Goal: Task Accomplishment & Management: Manage account settings

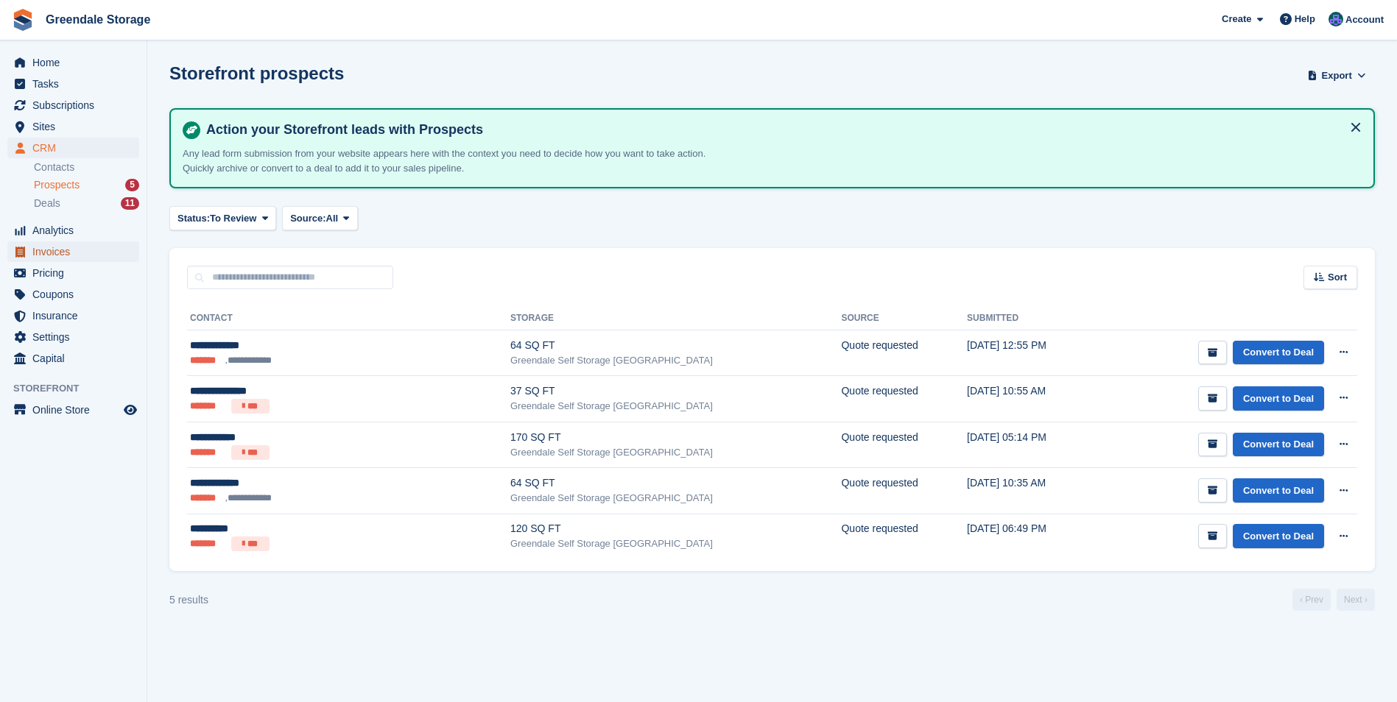
click at [52, 255] on span "Invoices" at bounding box center [76, 251] width 88 height 21
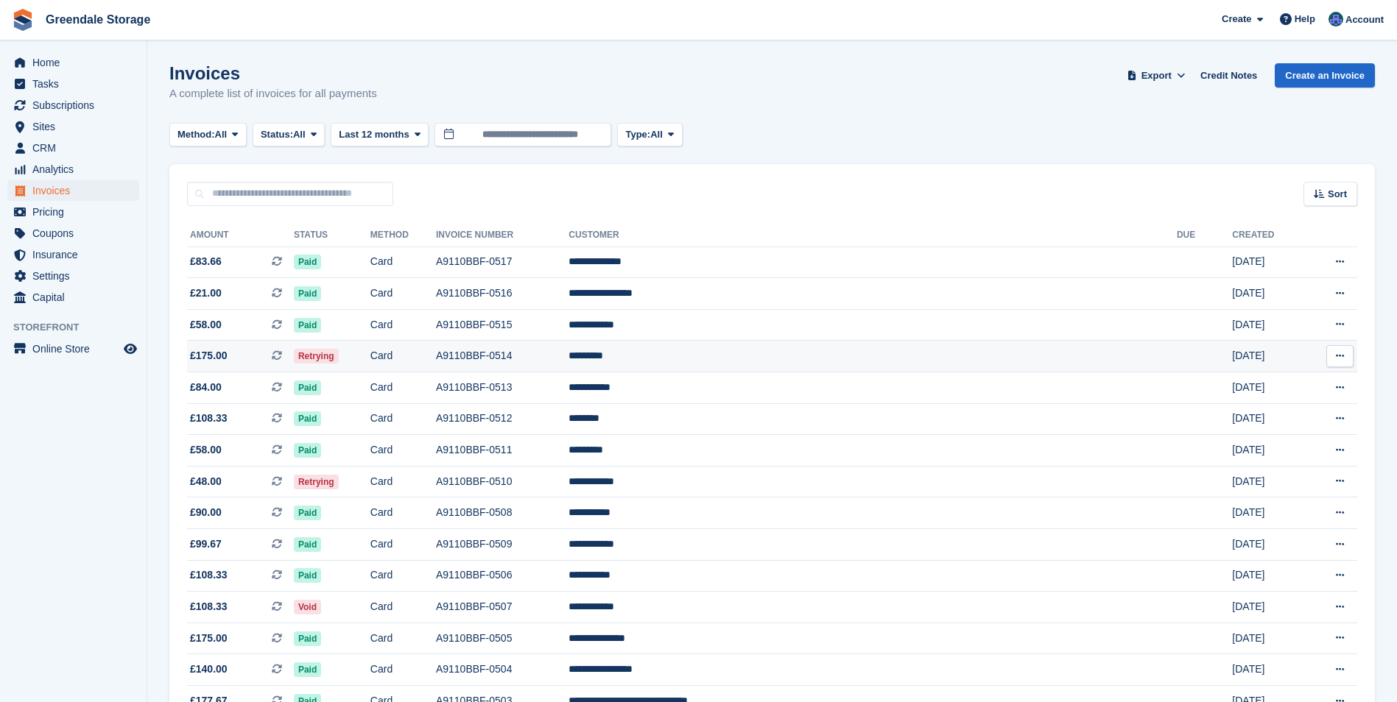
click at [1340, 356] on icon at bounding box center [1339, 356] width 8 height 10
click at [339, 358] on span "Retrying" at bounding box center [316, 356] width 45 height 15
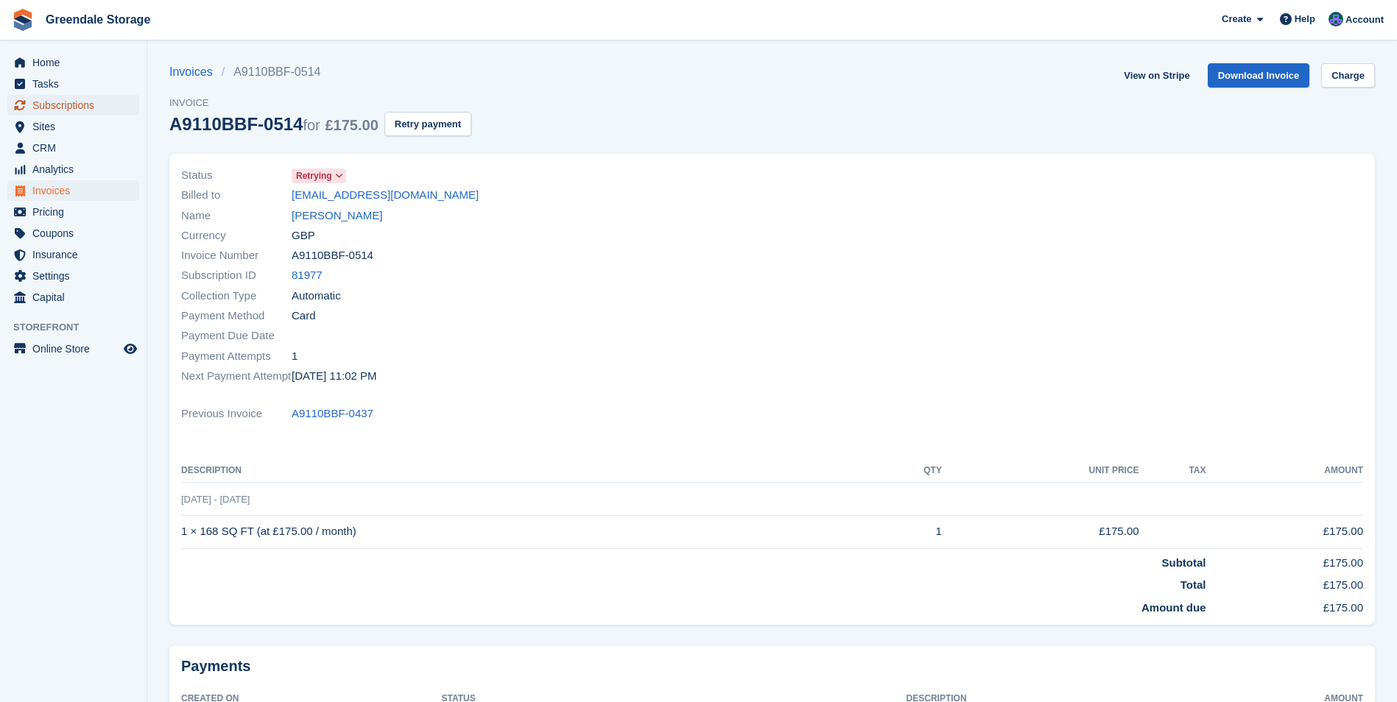
click at [74, 103] on span "Subscriptions" at bounding box center [76, 105] width 88 height 21
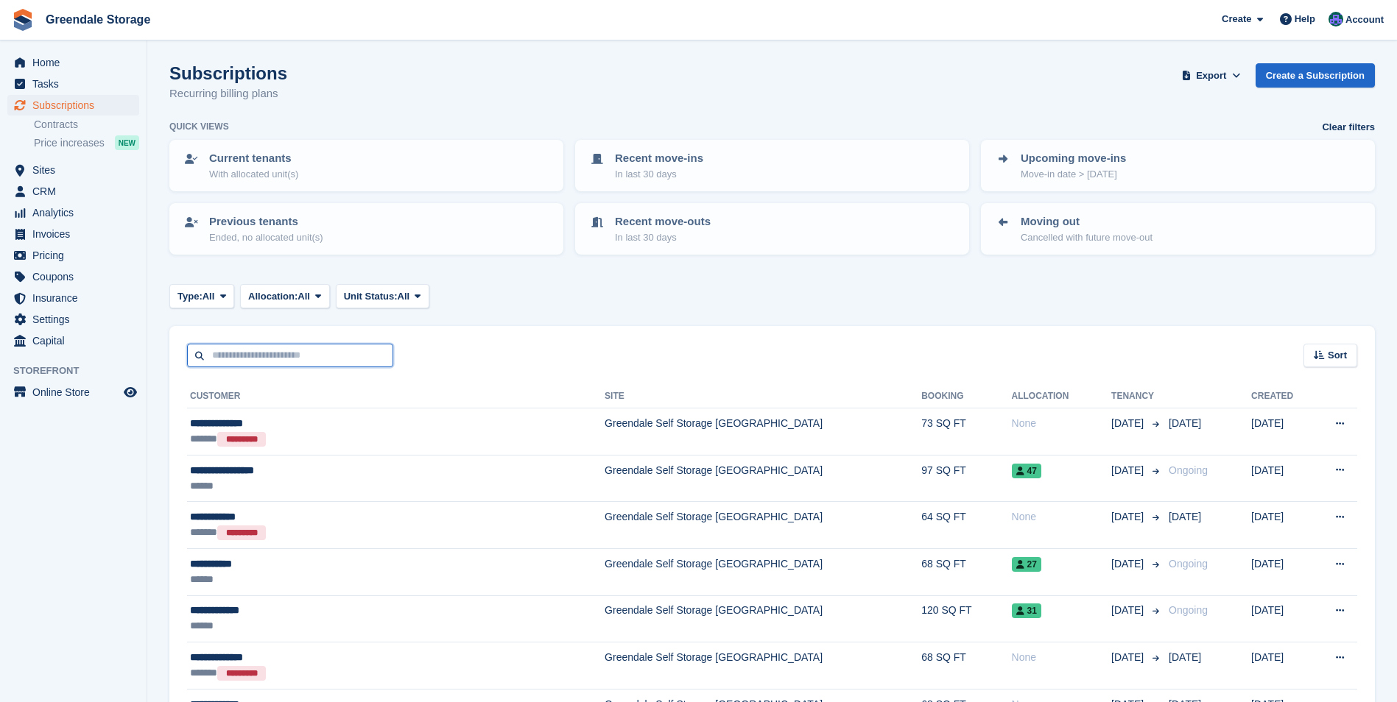
click at [224, 353] on input "text" at bounding box center [290, 356] width 206 height 24
type input "***"
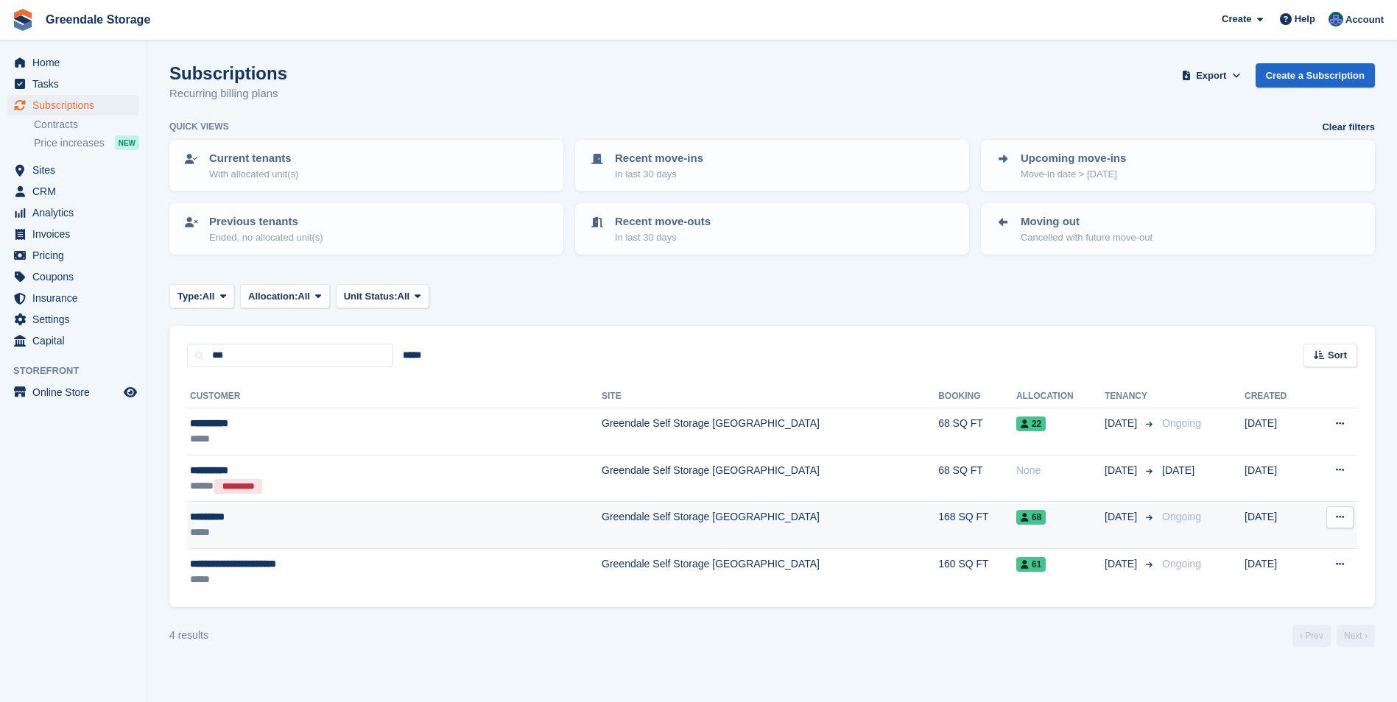
click at [602, 515] on td "Greendale Self Storage [GEOGRAPHIC_DATA]" at bounding box center [769, 525] width 336 height 47
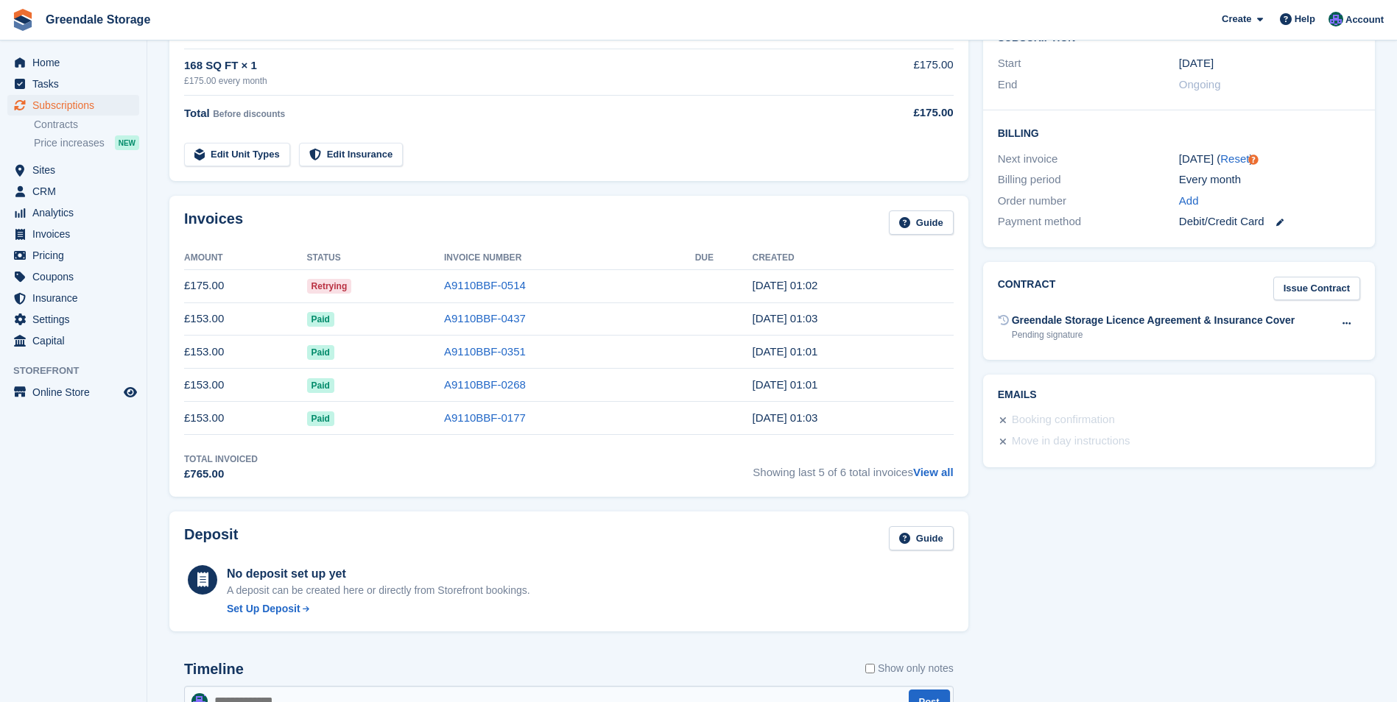
scroll to position [294, 0]
click at [493, 288] on link "A9110BBF-0514" at bounding box center [485, 286] width 82 height 13
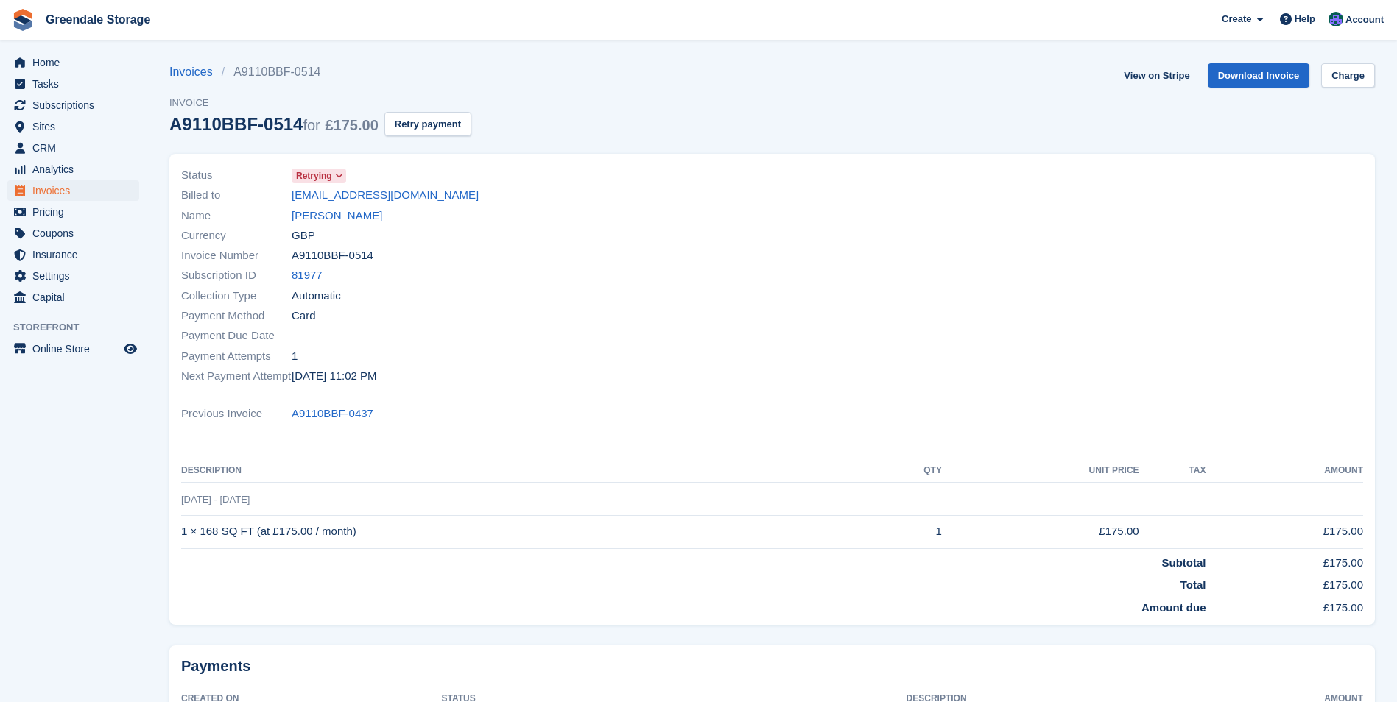
scroll to position [294, 0]
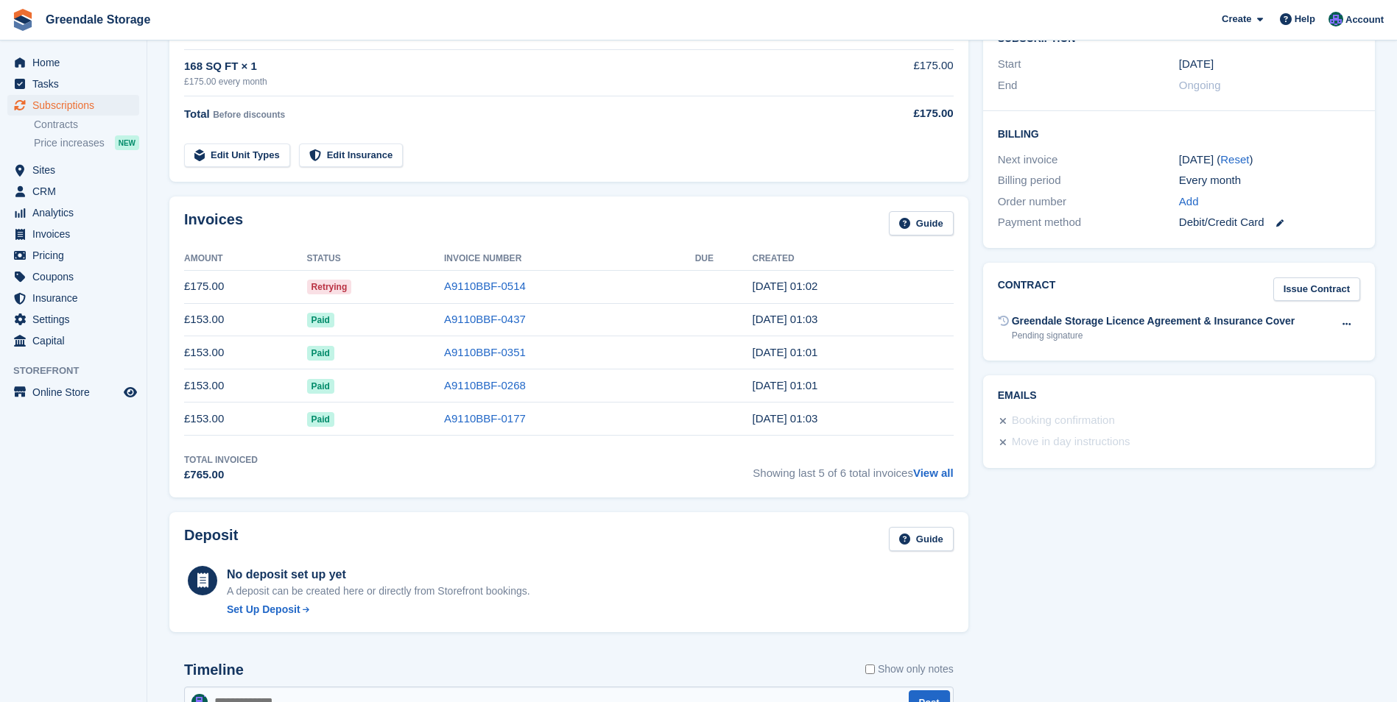
click at [234, 283] on td "£175.00" at bounding box center [245, 286] width 123 height 33
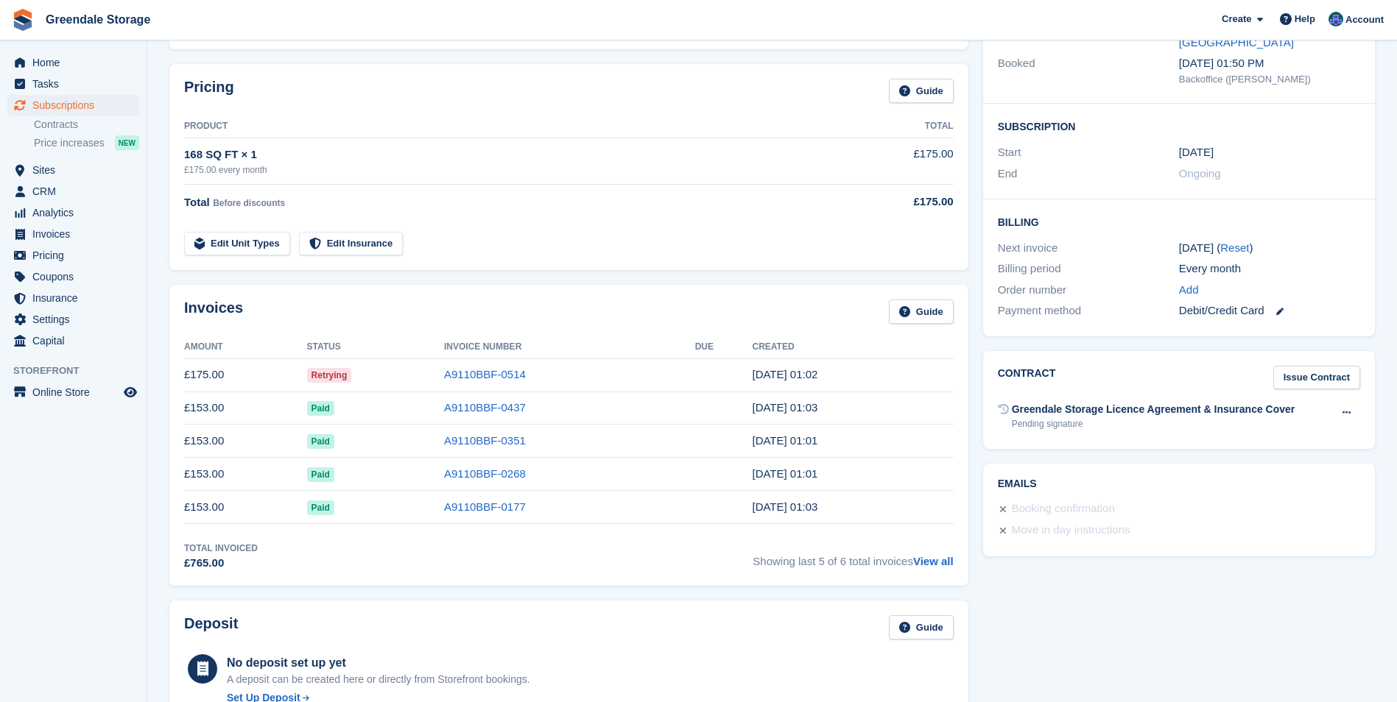
scroll to position [221, 0]
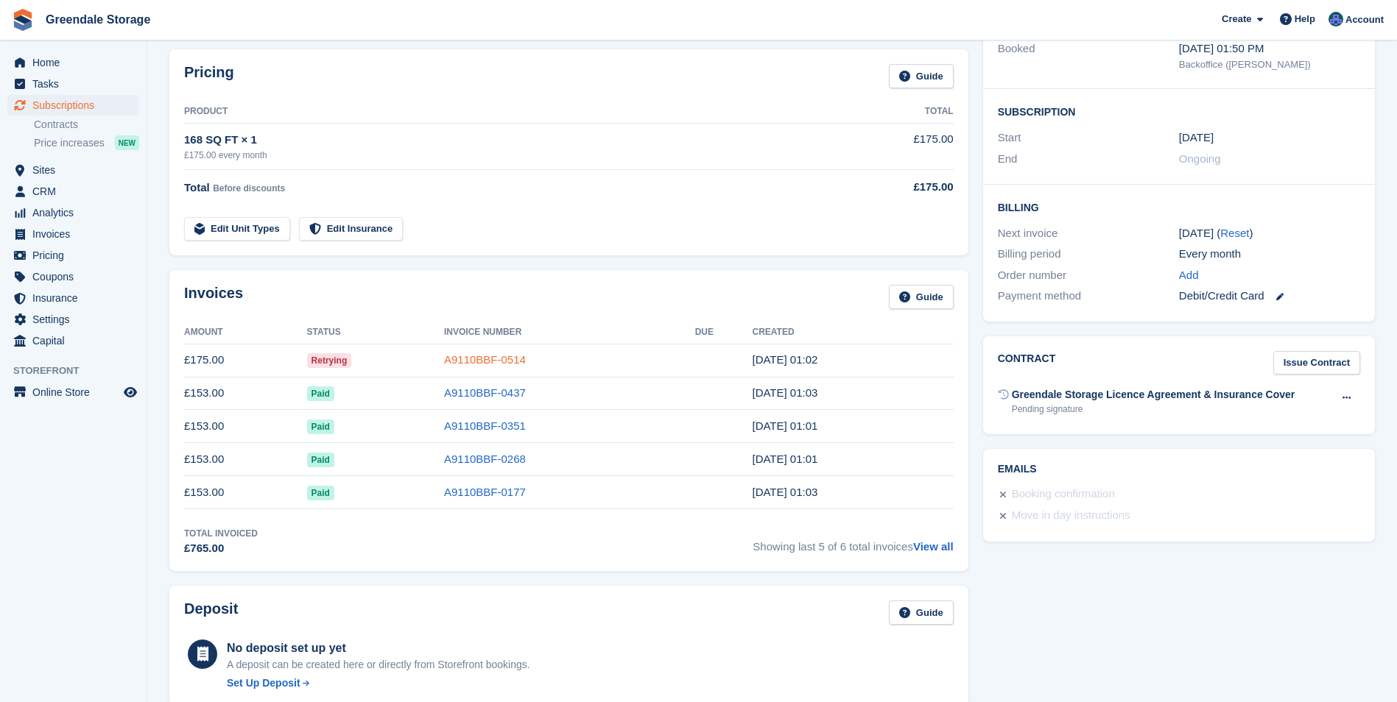
click at [495, 359] on link "A9110BBF-0514" at bounding box center [485, 359] width 82 height 13
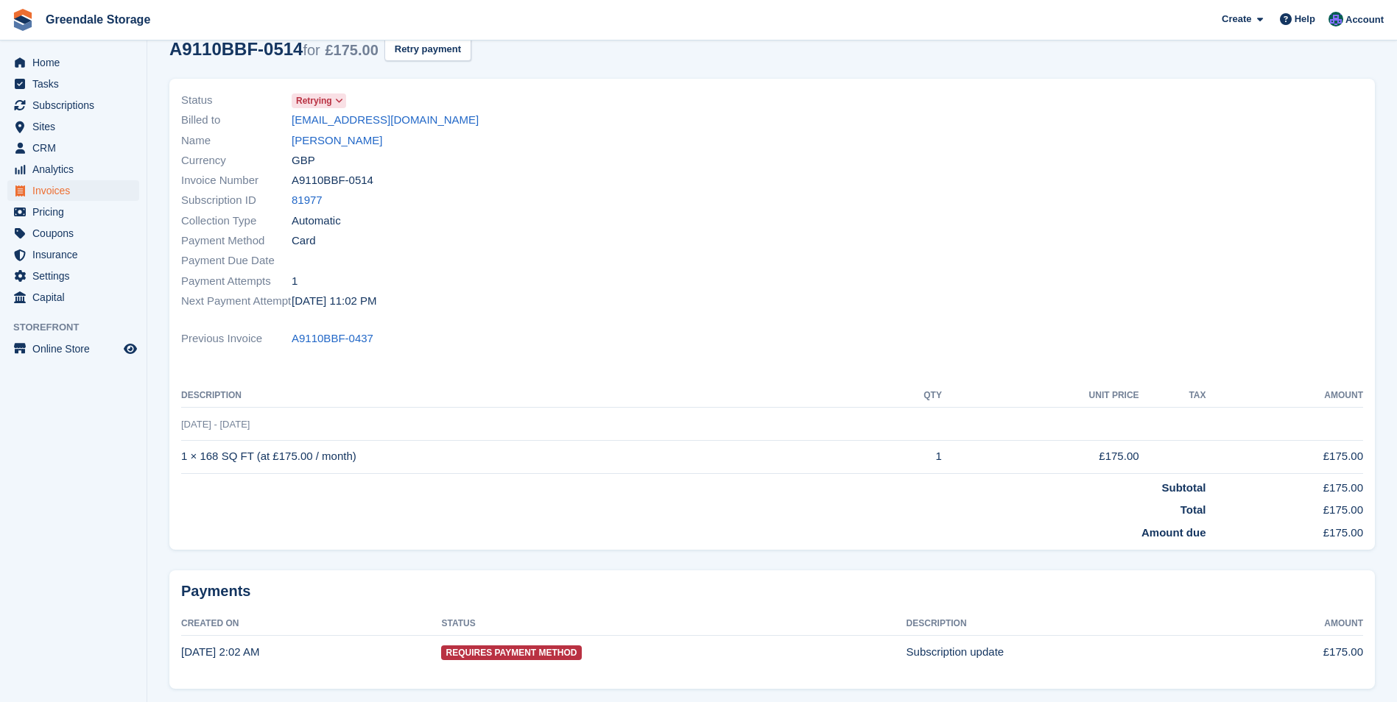
scroll to position [128, 0]
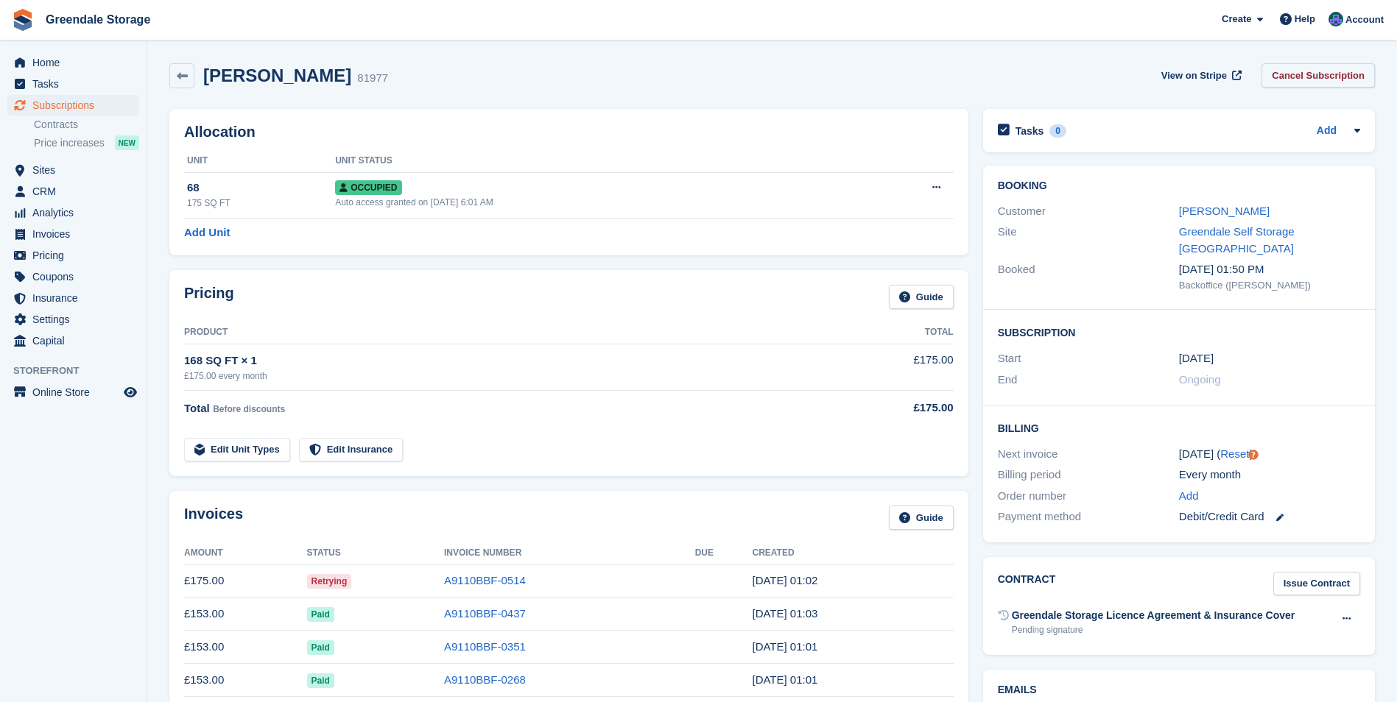
click at [1310, 71] on link "Cancel Subscription" at bounding box center [1317, 75] width 113 height 24
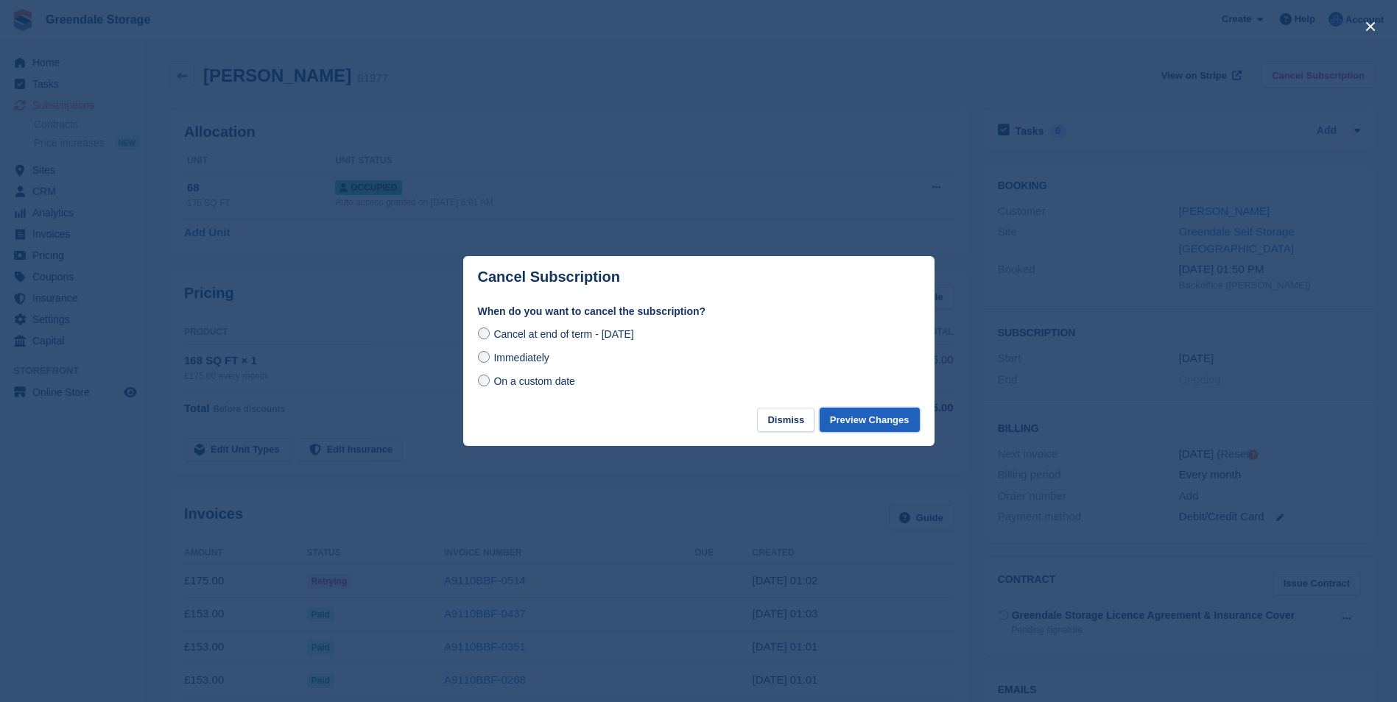
click at [893, 420] on button "Preview Changes" at bounding box center [869, 420] width 100 height 24
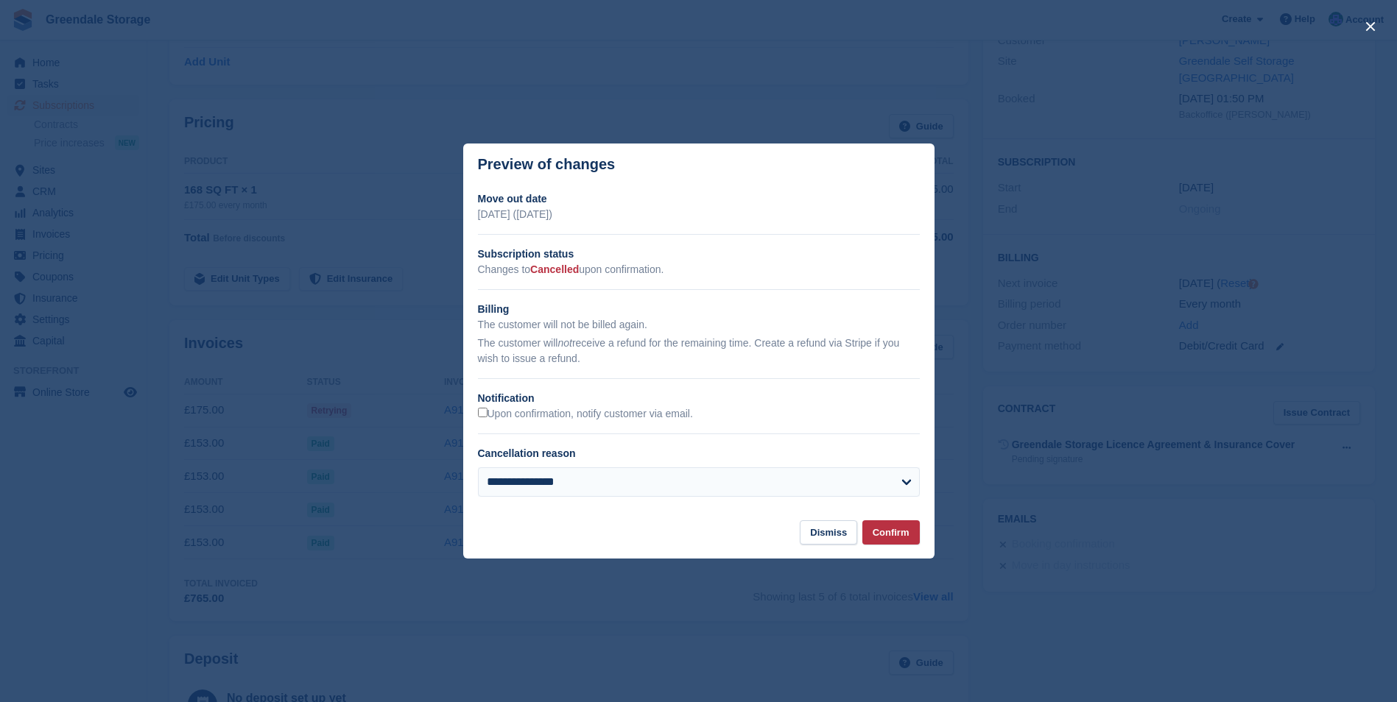
scroll to position [221, 0]
click at [733, 476] on select "**********" at bounding box center [699, 481] width 442 height 29
select select "*****"
click at [478, 469] on select "**********" at bounding box center [699, 481] width 442 height 29
click at [888, 534] on button "Confirm" at bounding box center [890, 532] width 57 height 24
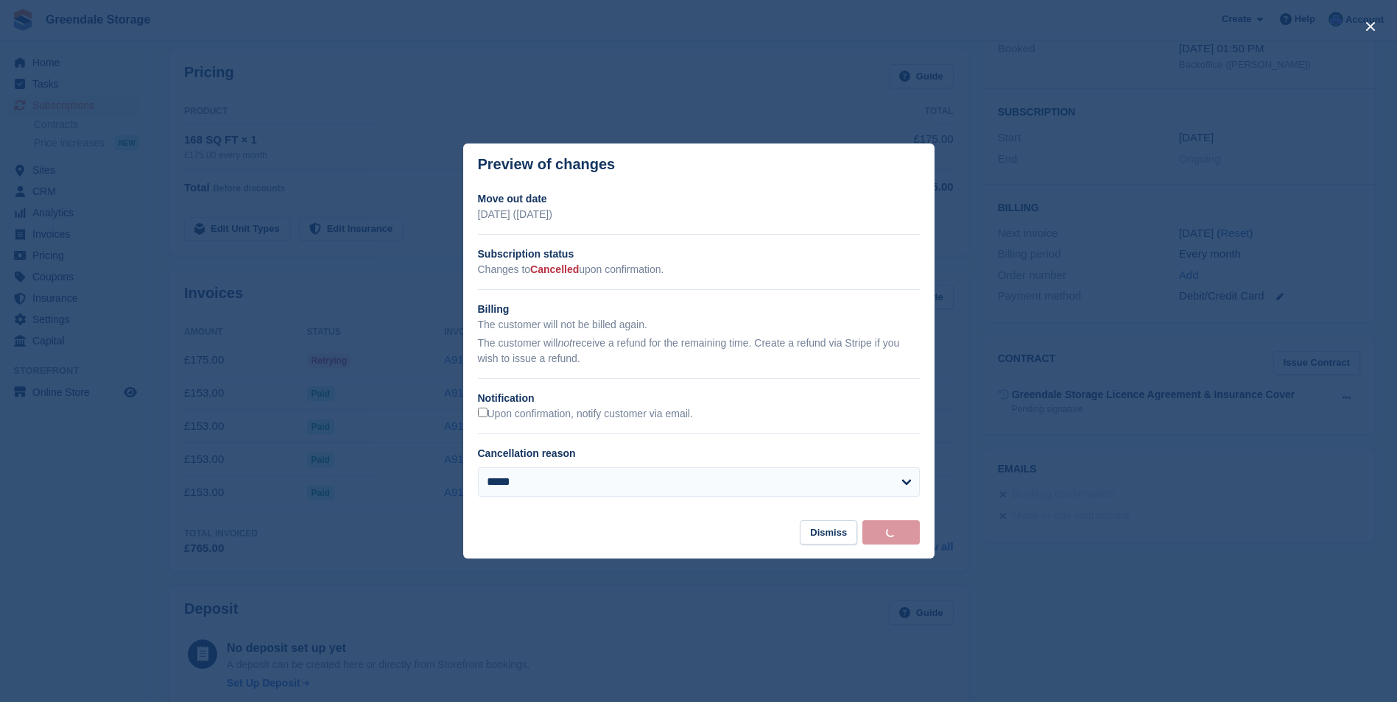
scroll to position [0, 0]
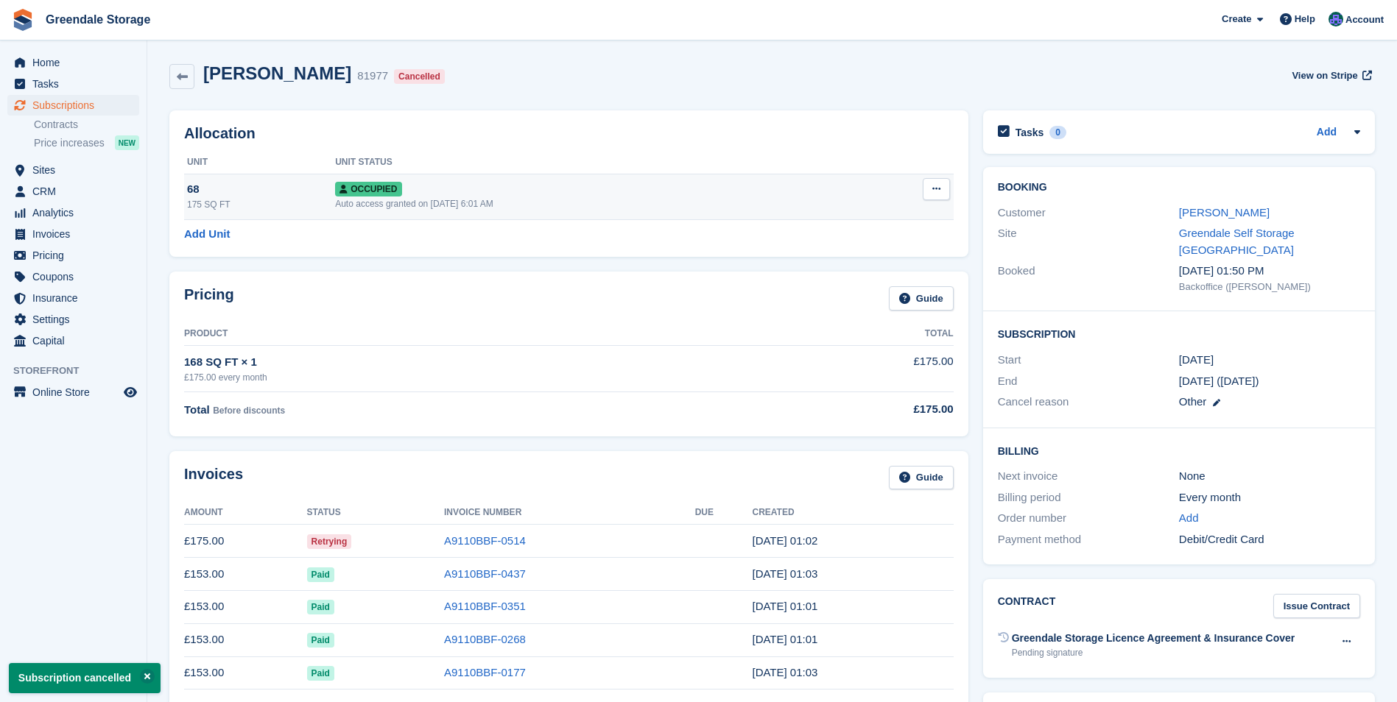
click at [933, 185] on icon at bounding box center [936, 189] width 8 height 10
click at [838, 269] on p "Deallocate" at bounding box center [879, 268] width 128 height 19
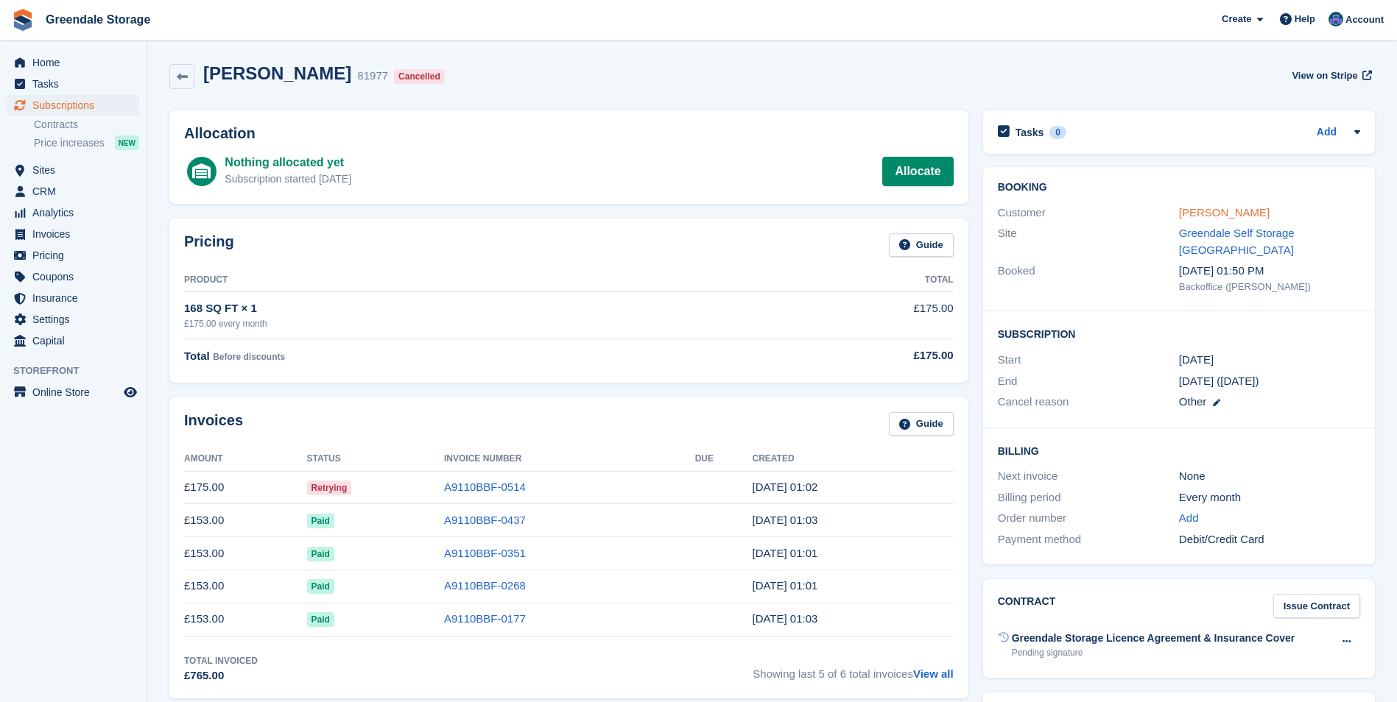
click at [1205, 211] on link "Lee Walsh" at bounding box center [1224, 212] width 91 height 13
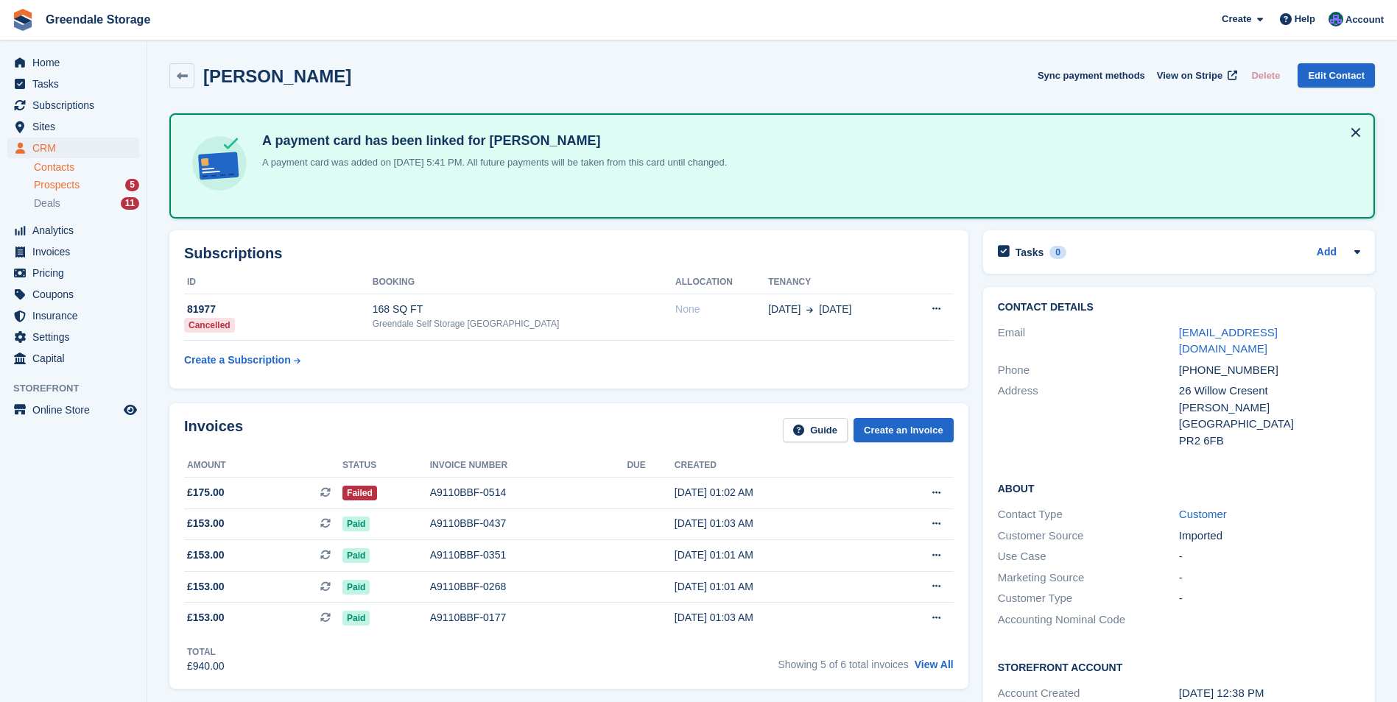
click at [82, 184] on div "Prospects 5" at bounding box center [86, 185] width 105 height 14
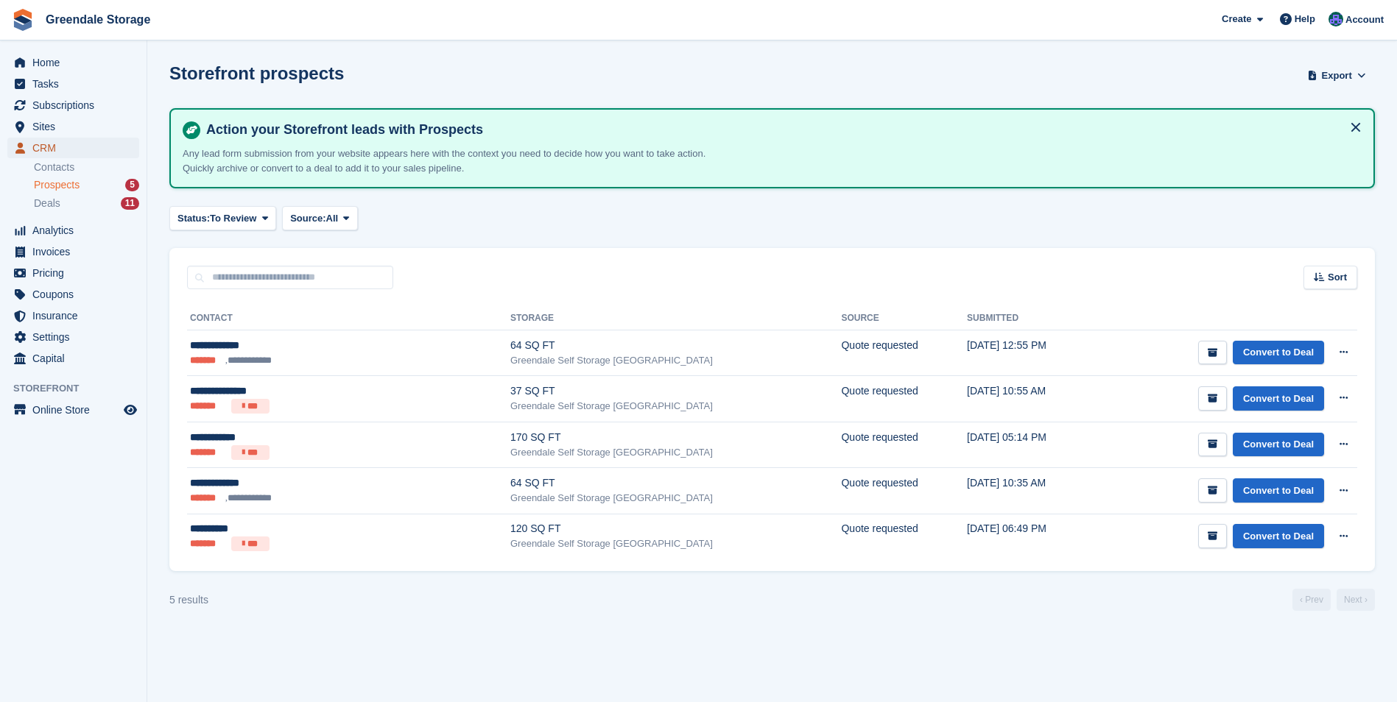
click at [41, 147] on span "CRM" at bounding box center [76, 148] width 88 height 21
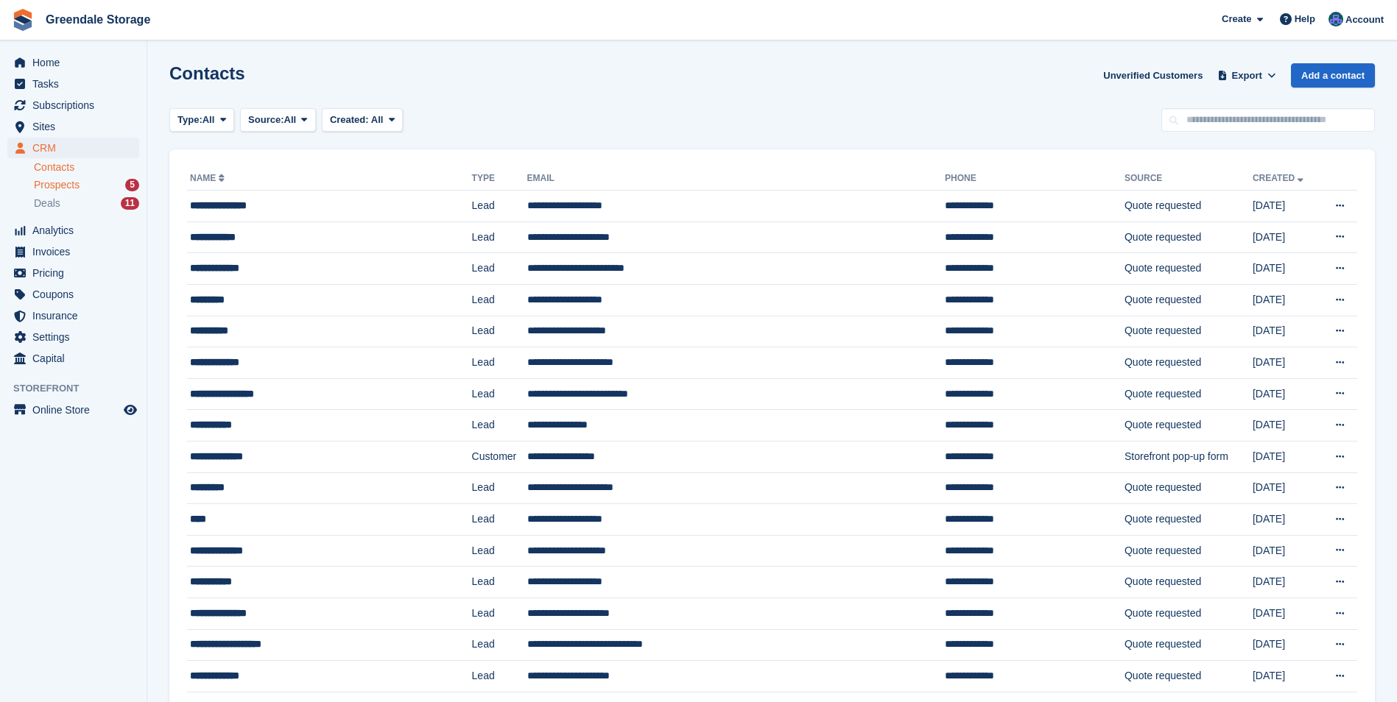
click at [60, 186] on span "Prospects" at bounding box center [57, 185] width 46 height 14
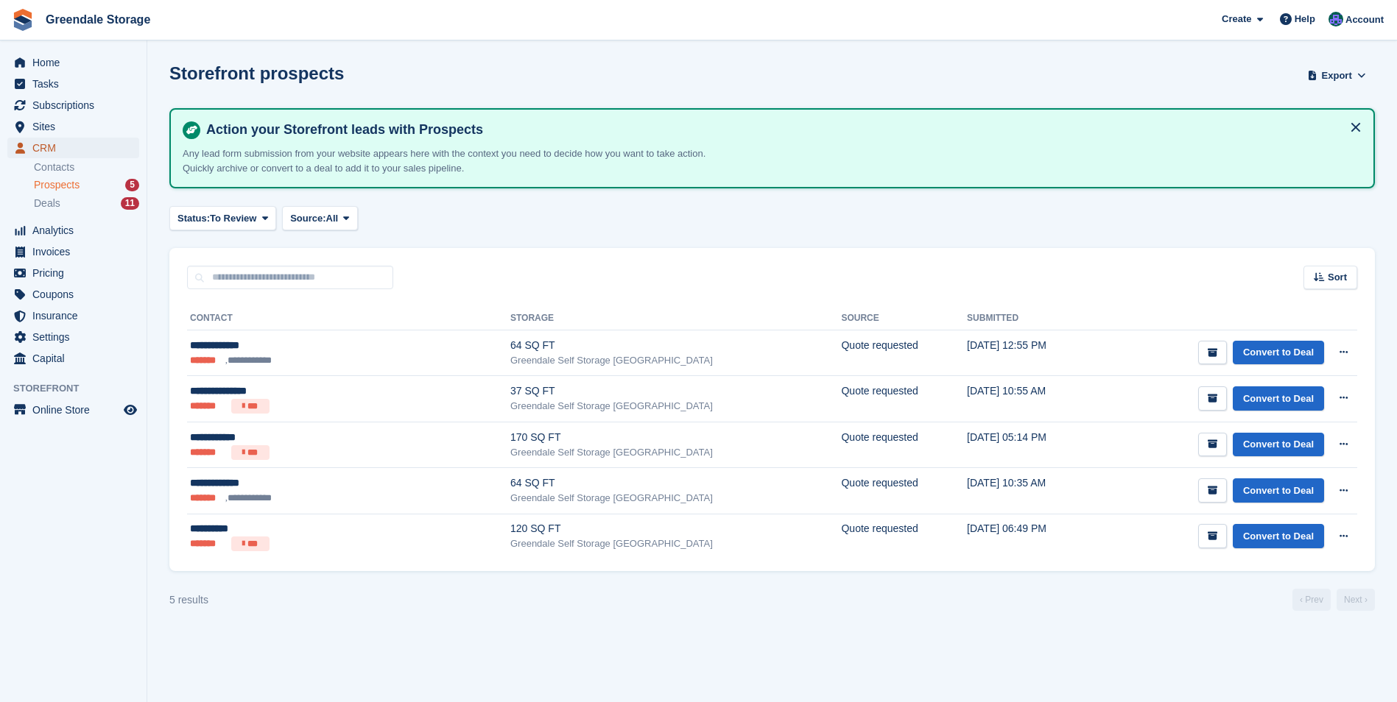
click at [50, 149] on span "CRM" at bounding box center [76, 148] width 88 height 21
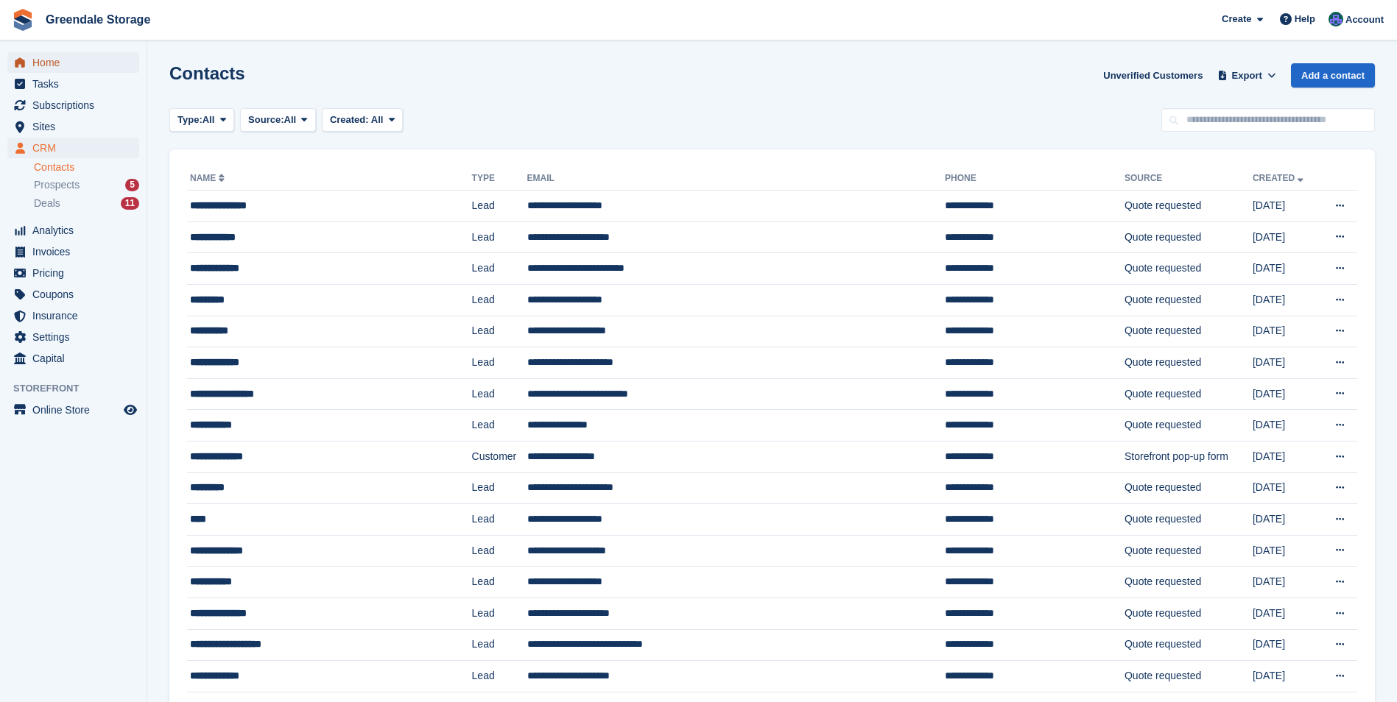
click at [51, 60] on span "Home" at bounding box center [76, 62] width 88 height 21
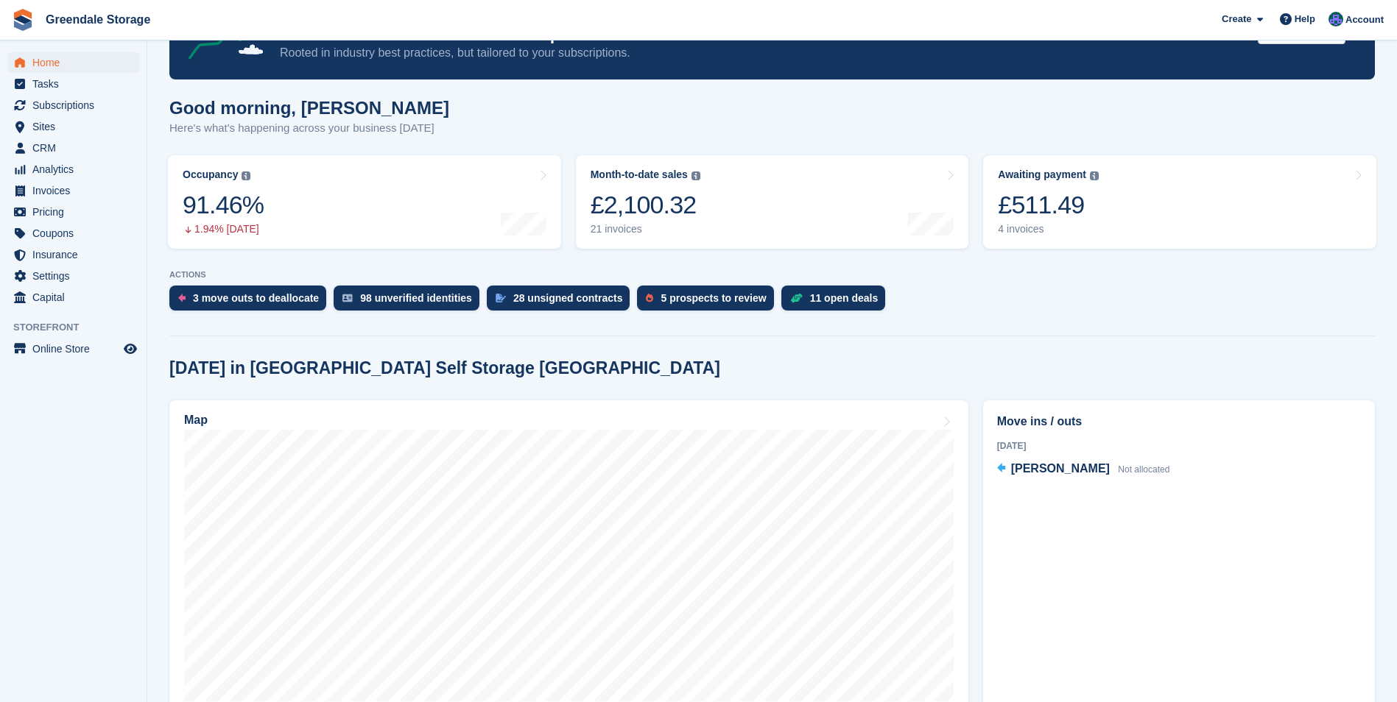
scroll to position [147, 0]
